Goal: Information Seeking & Learning: Learn about a topic

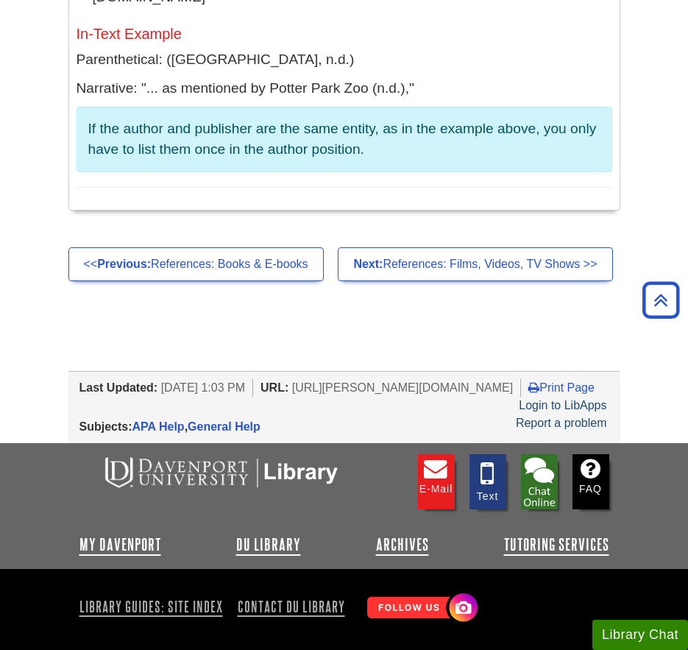
scroll to position [15251, 0]
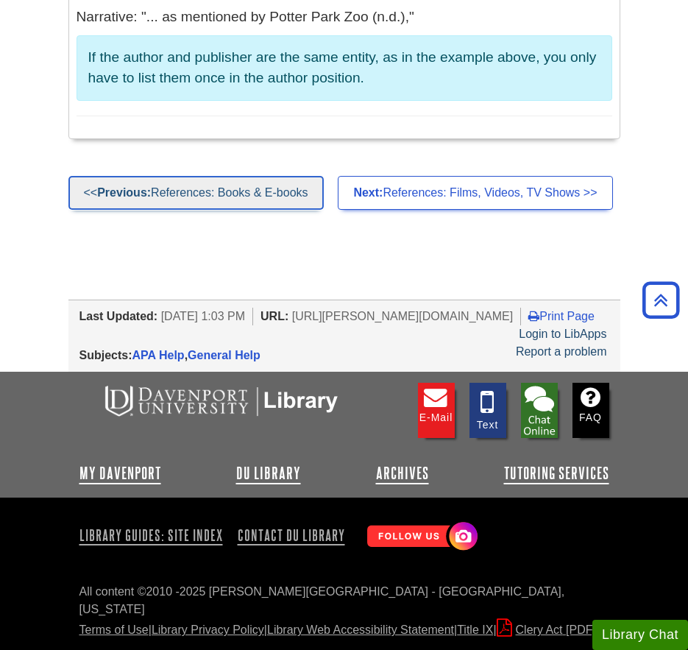
click at [253, 176] on link "<< Previous: References: Books & E-books" at bounding box center [195, 193] width 255 height 34
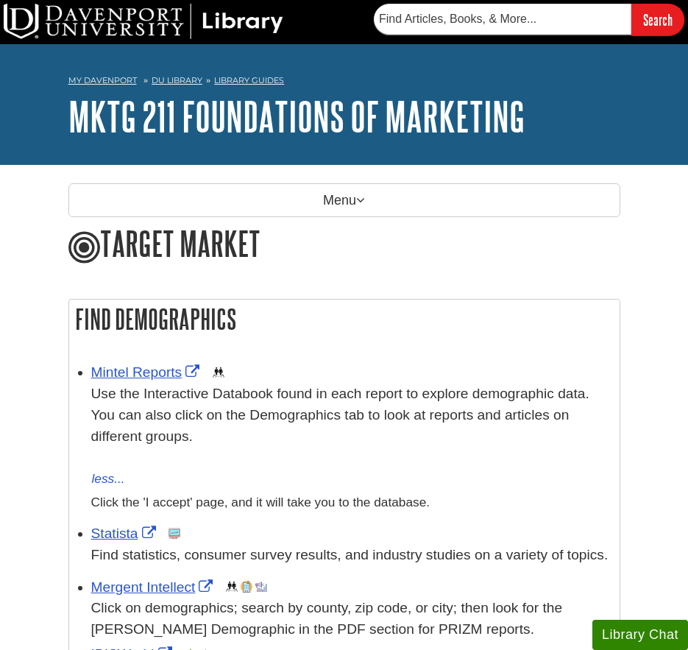
scroll to position [15, 0]
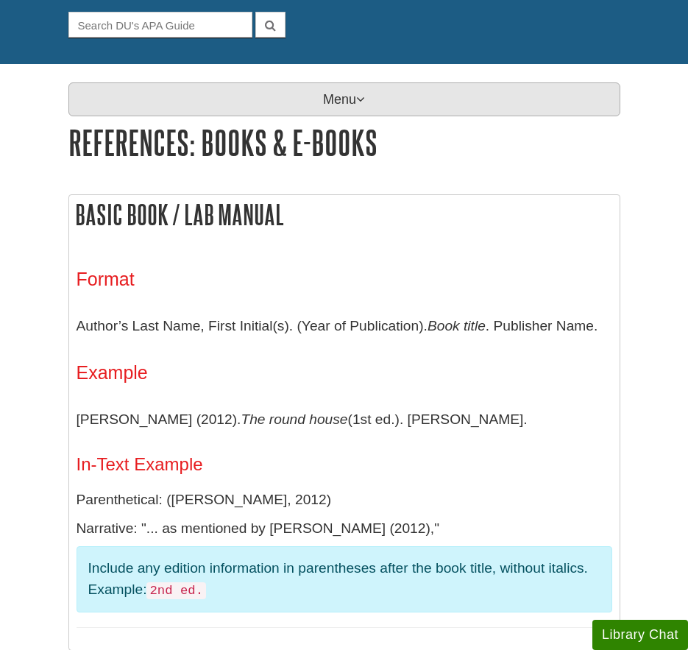
scroll to position [164, 0]
